Goal: Task Accomplishment & Management: Manage account settings

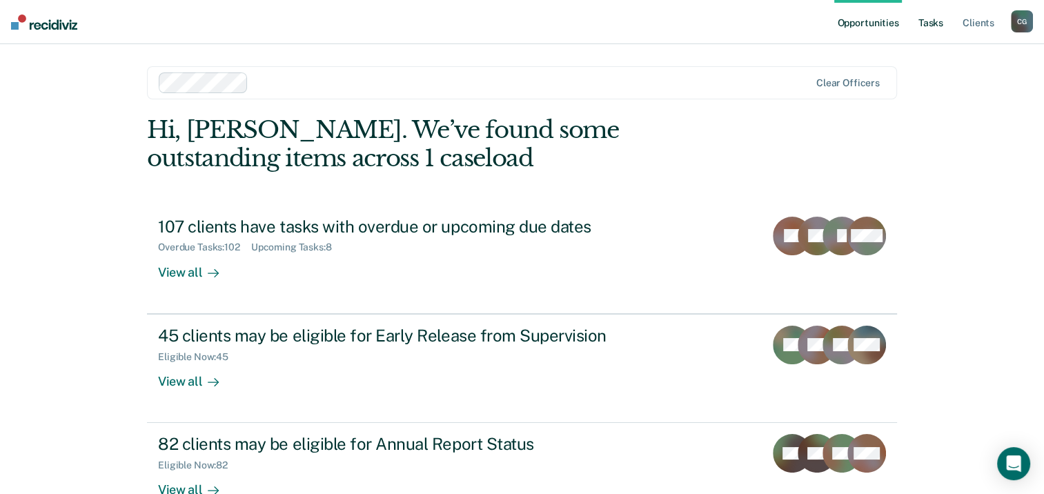
click at [933, 19] on link "Tasks" at bounding box center [930, 22] width 30 height 44
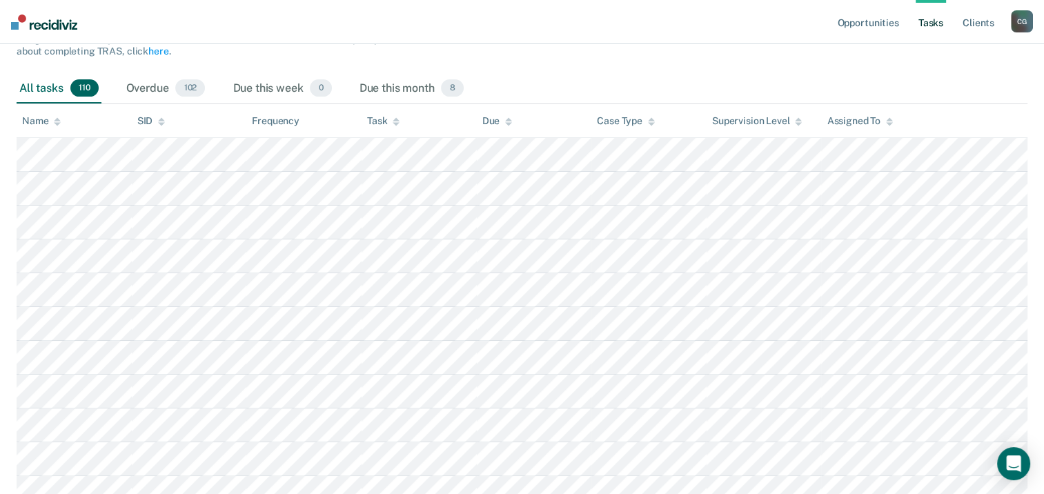
scroll to position [207, 0]
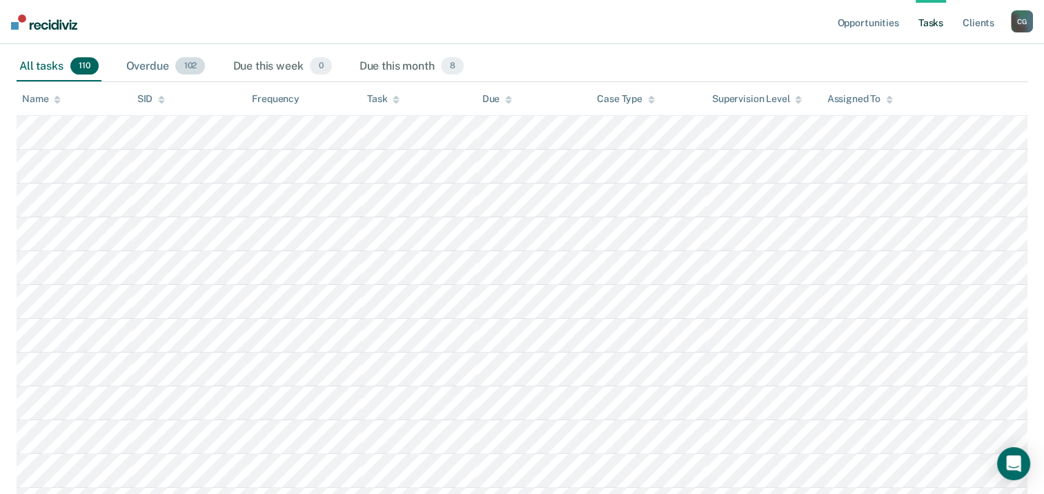
click at [147, 63] on div "Overdue 102" at bounding box center [165, 67] width 85 height 30
click at [407, 66] on div "Due this month 8" at bounding box center [412, 67] width 110 height 30
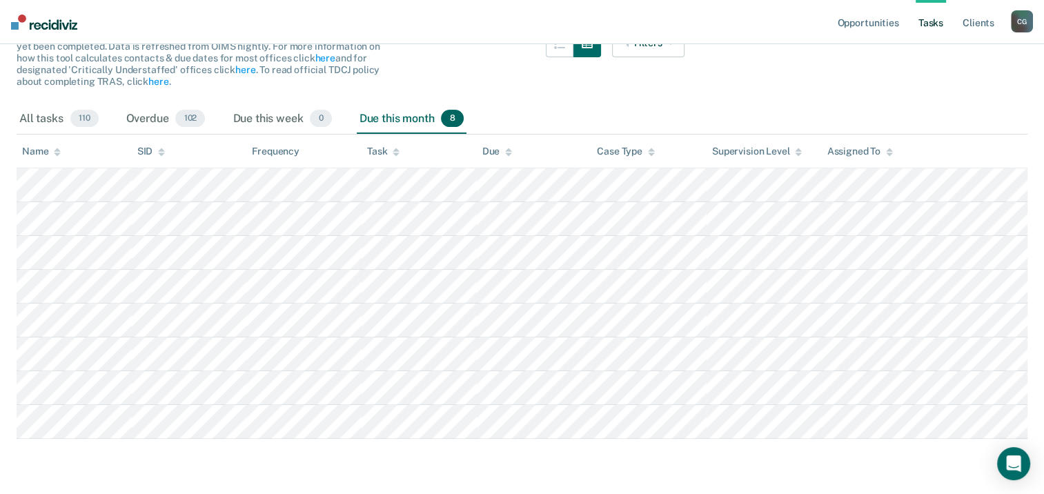
scroll to position [160, 0]
